Goal: Task Accomplishment & Management: Use online tool/utility

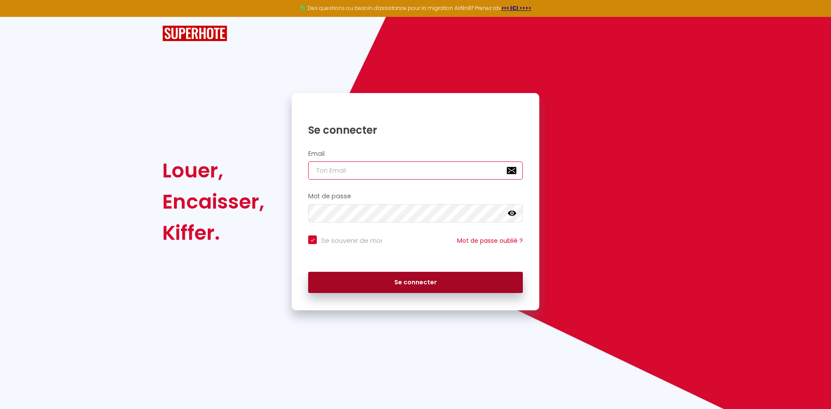
type input "contact@mercuregestion.fr"
click at [428, 281] on button "Se connecter" at bounding box center [415, 283] width 215 height 22
checkbox input "true"
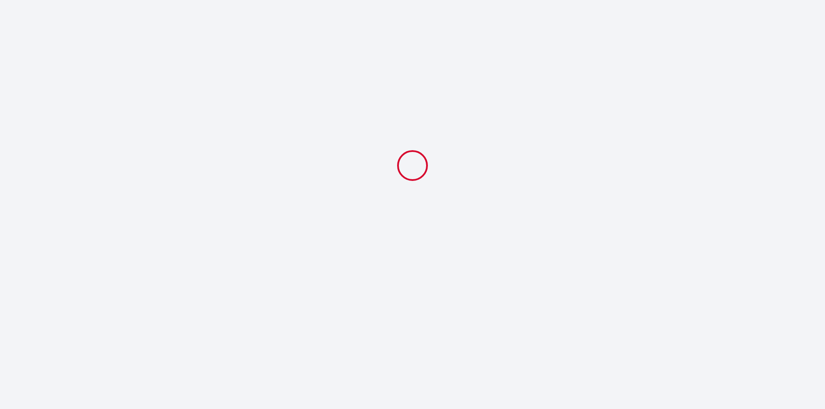
select select "18:00"
select select "10:30"
